Goal: Task Accomplishment & Management: Manage account settings

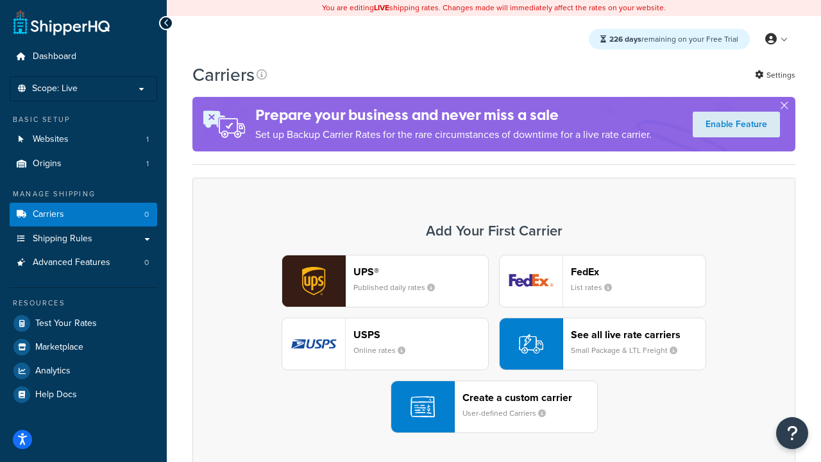
click at [494, 344] on div "UPS® Published daily rates FedEx List rates USPS Online rates See all live rate…" at bounding box center [494, 344] width 576 height 178
click at [638, 271] on header "FedEx" at bounding box center [638, 272] width 135 height 12
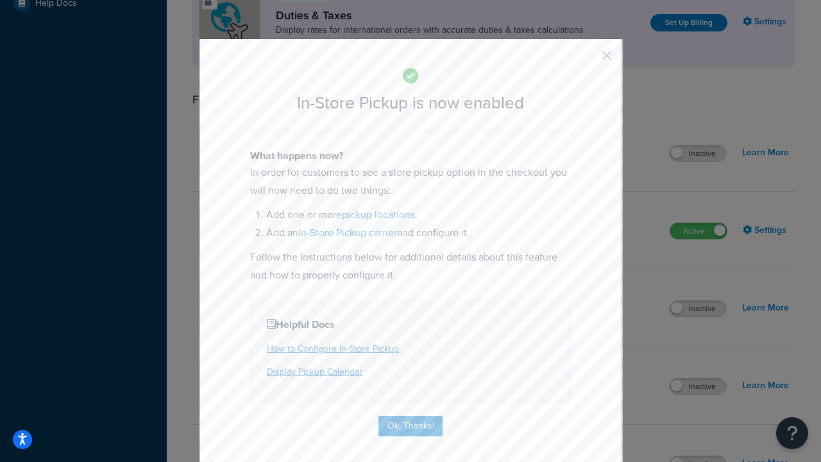
click at [588, 60] on button "button" at bounding box center [587, 59] width 3 height 3
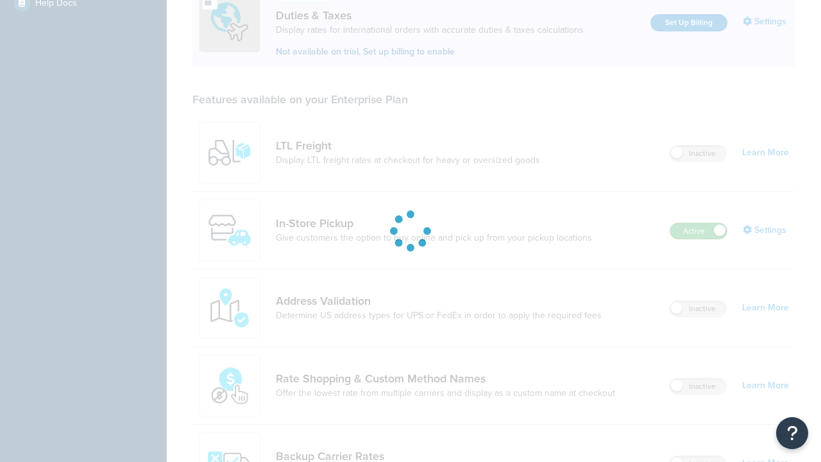
click at [699, 223] on label "Active" at bounding box center [699, 230] width 56 height 15
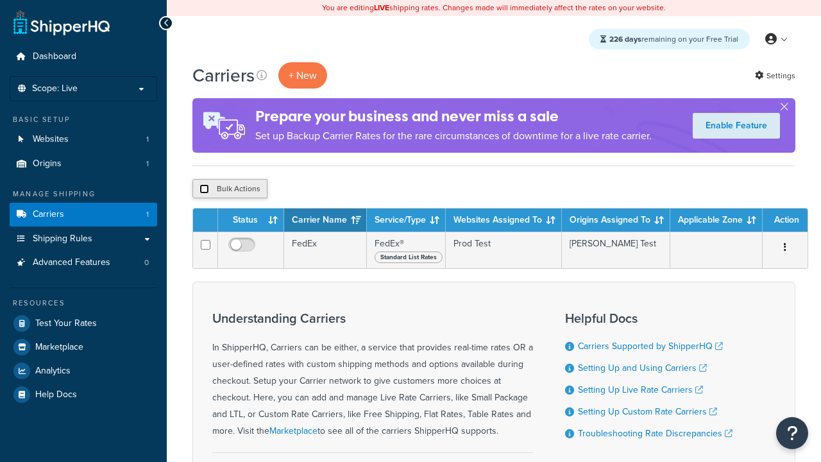
click at [204, 189] on input "checkbox" at bounding box center [205, 189] width 10 height 10
checkbox input "true"
click at [0, 0] on button "Delete" at bounding box center [0, 0] width 0 height 0
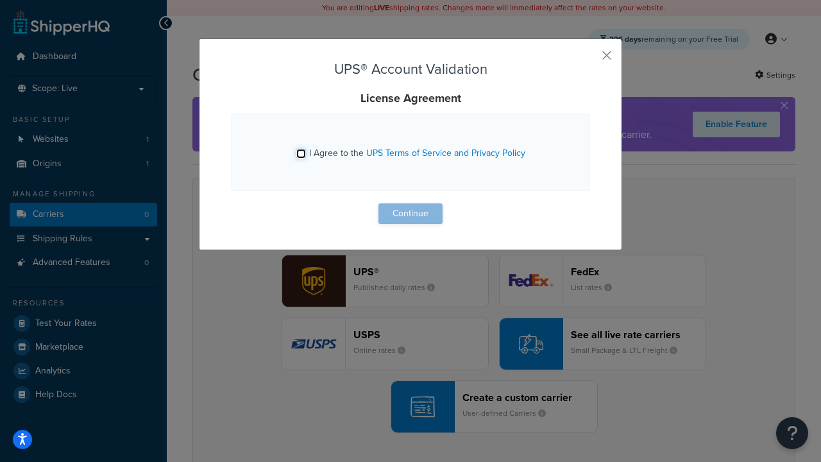
click at [301, 153] on input "I Agree to the UPS Terms of Service and Privacy Policy" at bounding box center [301, 154] width 10 height 10
checkbox input "true"
click at [411, 214] on button "Continue" at bounding box center [411, 213] width 64 height 21
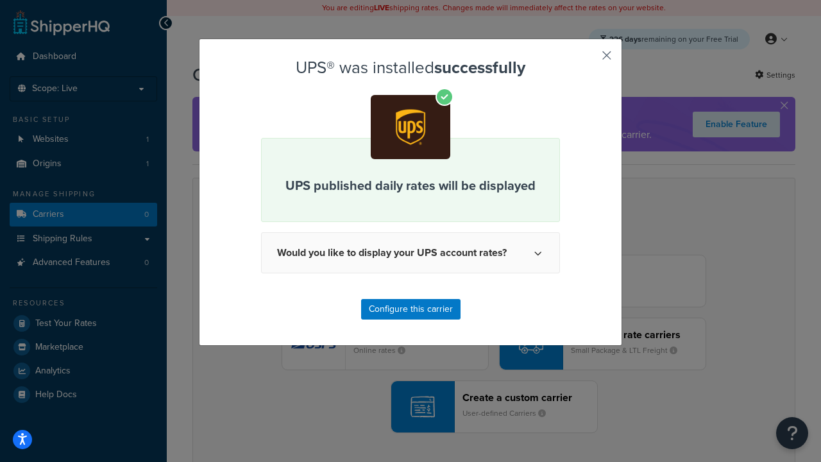
click at [588, 60] on button "button" at bounding box center [587, 59] width 3 height 3
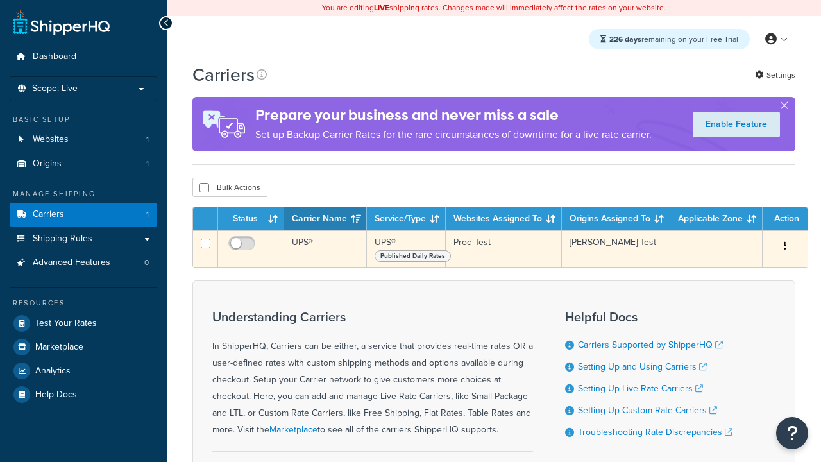
click at [785, 247] on icon "button" at bounding box center [785, 245] width 3 height 9
click at [0, 0] on link "Edit" at bounding box center [0, 0] width 0 height 0
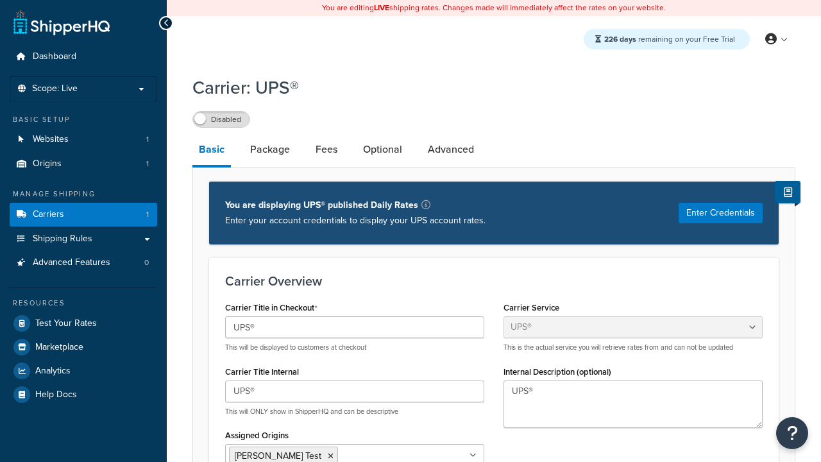
select select "ups"
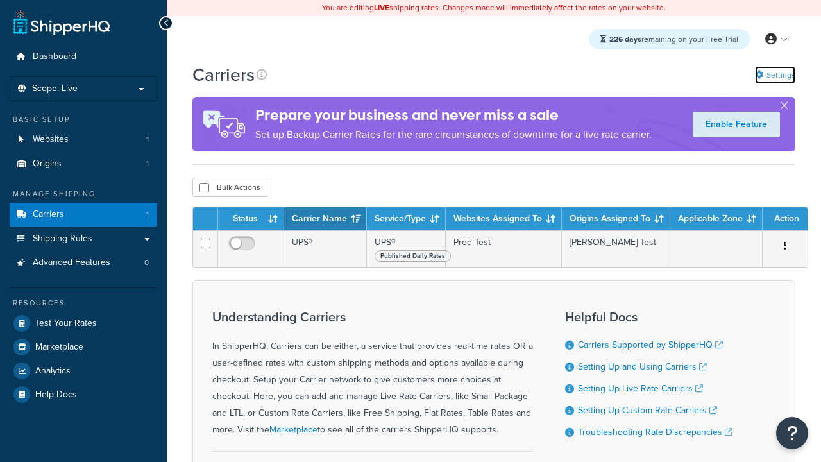
click at [774, 74] on link "Settings" at bounding box center [775, 75] width 40 height 18
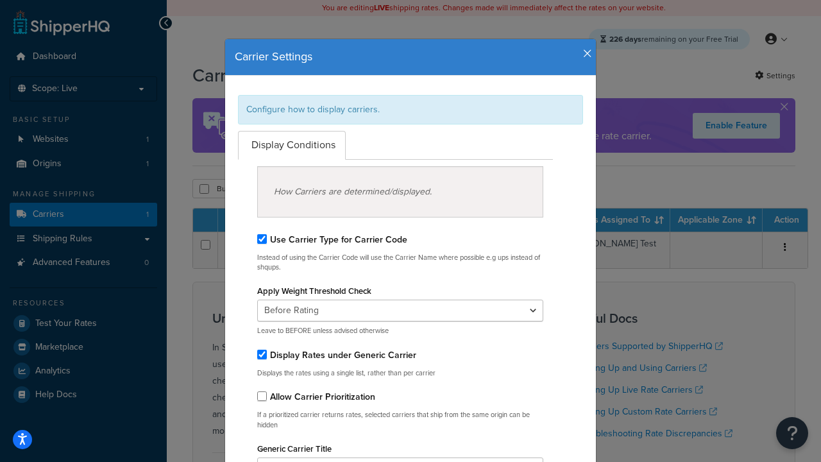
click at [411, 109] on div "Configure how to display carriers." at bounding box center [410, 110] width 345 height 30
click at [262, 239] on input "Use Carrier Type for Carrier Code" at bounding box center [262, 239] width 10 height 10
checkbox input "false"
click at [262, 354] on input "Display Rates under Generic Carrier" at bounding box center [262, 355] width 10 height 10
checkbox input "false"
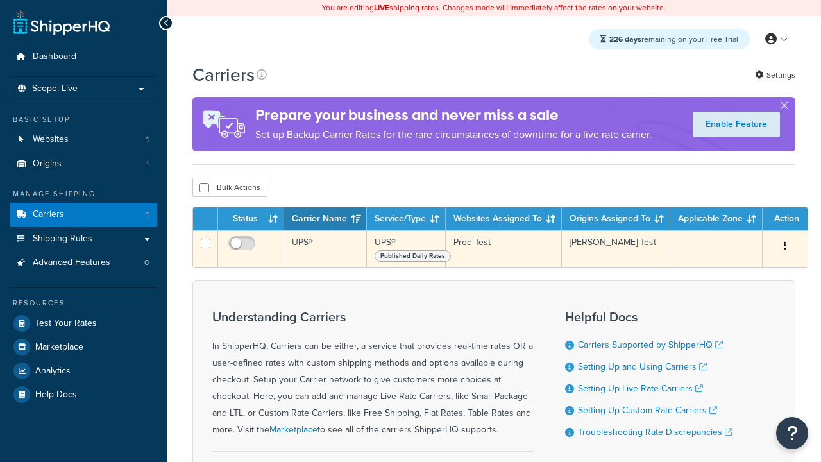
click at [785, 248] on icon "button" at bounding box center [785, 245] width 3 height 9
click at [0, 0] on link "Edit" at bounding box center [0, 0] width 0 height 0
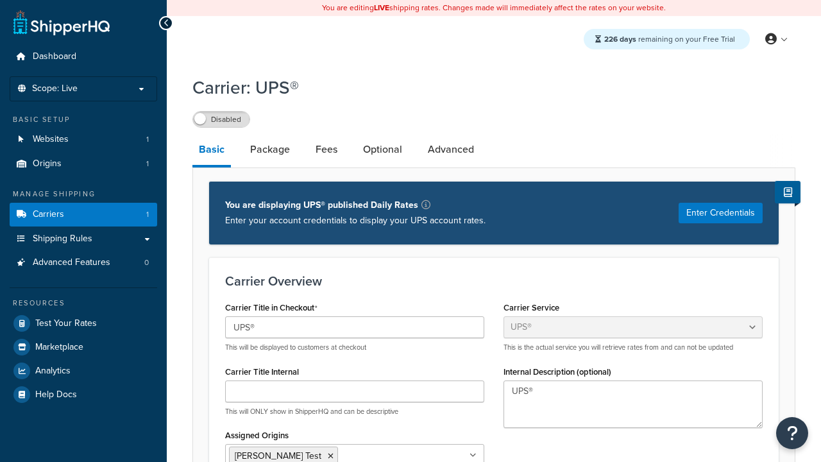
select select "ups"
type input "UPS Live Rates Carrier"
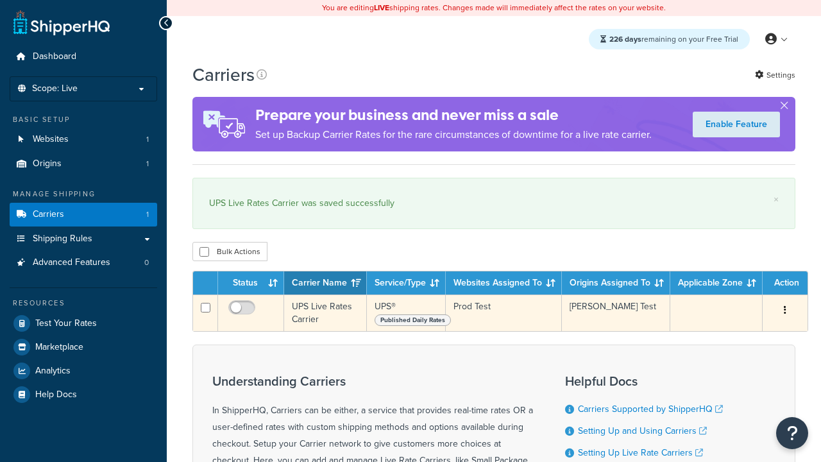
click at [785, 311] on icon "button" at bounding box center [785, 309] width 3 height 9
click at [0, 0] on link "Duplicate" at bounding box center [0, 0] width 0 height 0
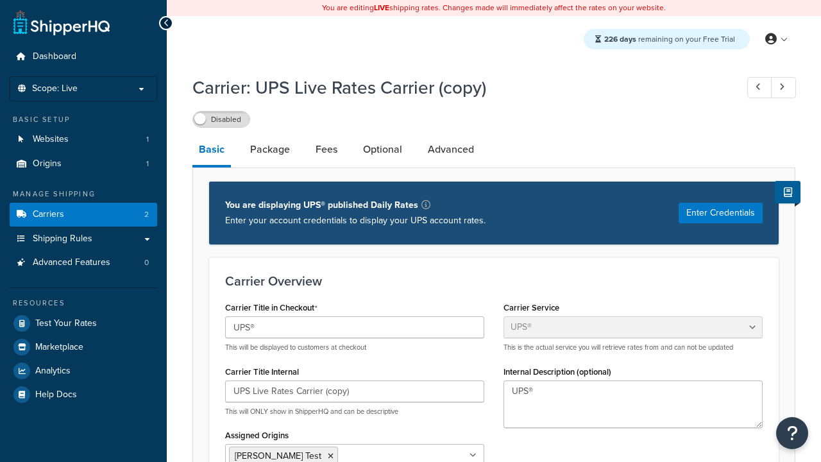
select select "ups"
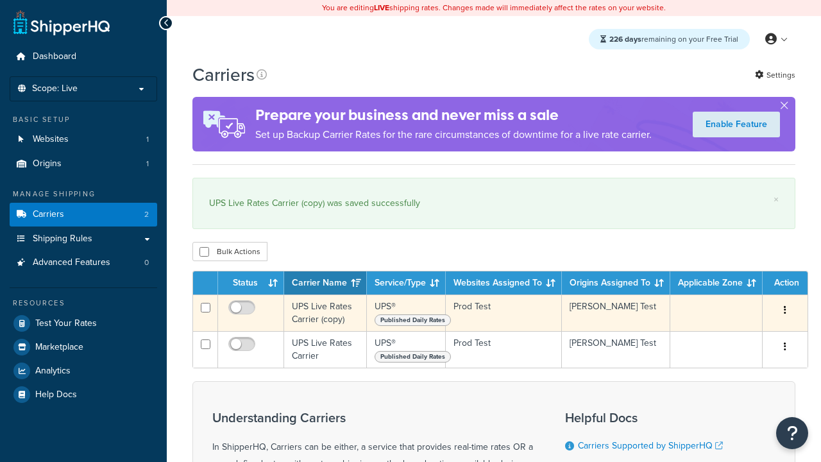
click at [785, 311] on icon "button" at bounding box center [785, 309] width 3 height 9
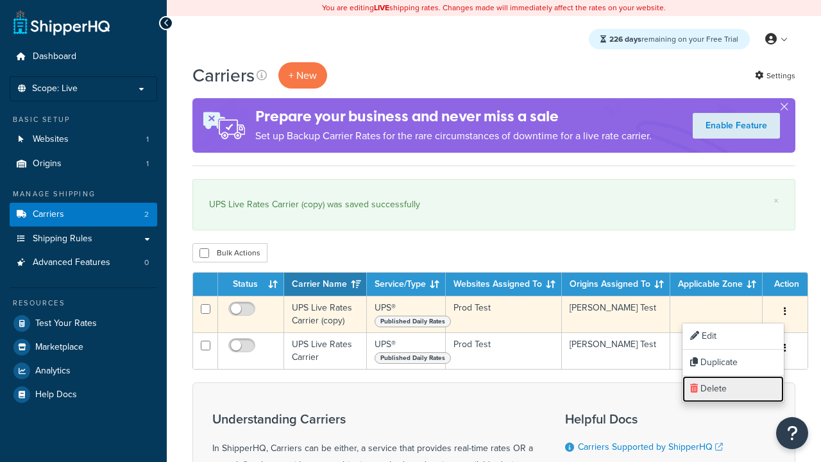
click at [733, 389] on link "Delete" at bounding box center [733, 389] width 101 height 26
